Goal: Task Accomplishment & Management: Use online tool/utility

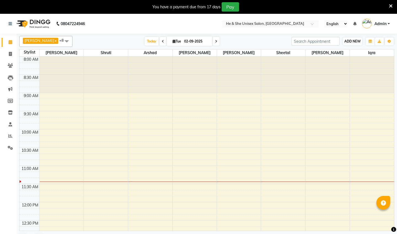
click at [350, 41] on span "ADD NEW" at bounding box center [352, 41] width 16 height 4
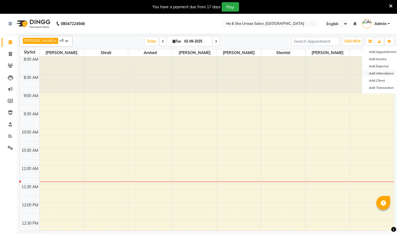
click at [386, 74] on link "Add Attendance" at bounding box center [384, 73] width 44 height 7
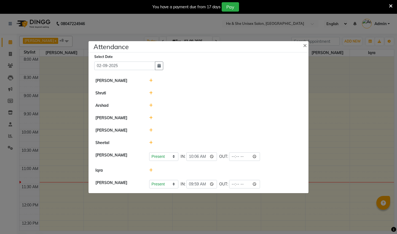
click at [150, 105] on icon at bounding box center [151, 105] width 4 height 4
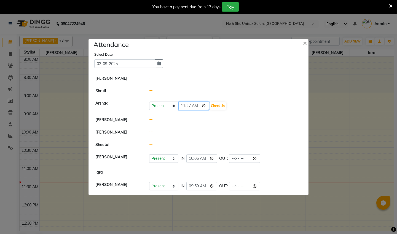
click at [183, 106] on input "11:27" at bounding box center [193, 105] width 31 height 9
click at [191, 108] on input "10:27" at bounding box center [193, 105] width 31 height 9
type input "10:37"
click at [210, 108] on button "Check-In" at bounding box center [218, 106] width 17 height 8
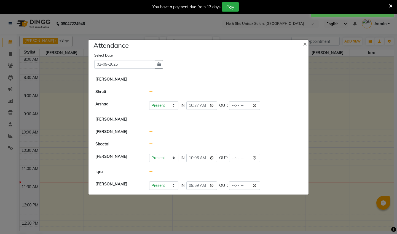
click at [151, 142] on icon at bounding box center [151, 144] width 4 height 4
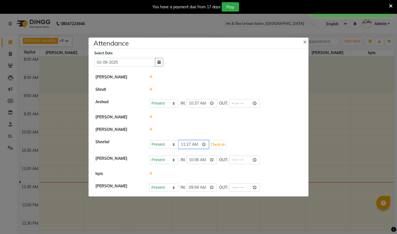
click at [181, 145] on input "11:27" at bounding box center [193, 144] width 31 height 9
click at [189, 144] on input "10:27" at bounding box center [193, 144] width 31 height 9
type input "10:15"
click at [210, 143] on button "Check-In" at bounding box center [218, 145] width 17 height 8
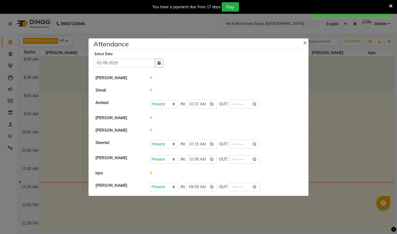
click at [151, 174] on icon at bounding box center [151, 173] width 4 height 4
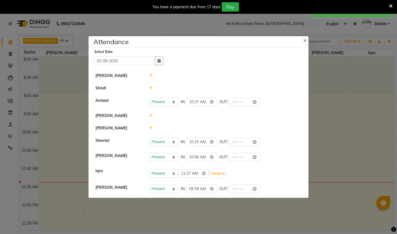
click at [258, 167] on li "Iqra Present Absent Late Half Day Weekly Off 11:27 Check-In" at bounding box center [198, 173] width 217 height 17
click at [304, 40] on span "×" at bounding box center [305, 40] width 4 height 8
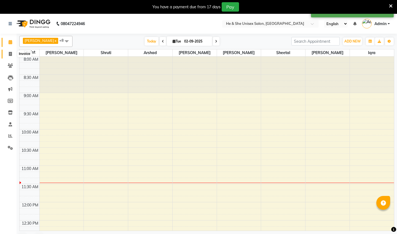
click at [11, 52] on icon at bounding box center [10, 54] width 3 height 4
select select "service"
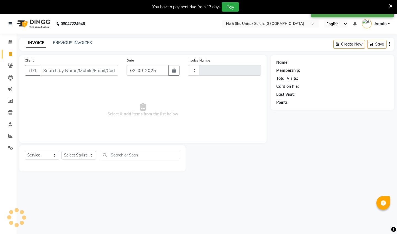
type input "2213"
select select "4745"
